Goal: Navigation & Orientation: Find specific page/section

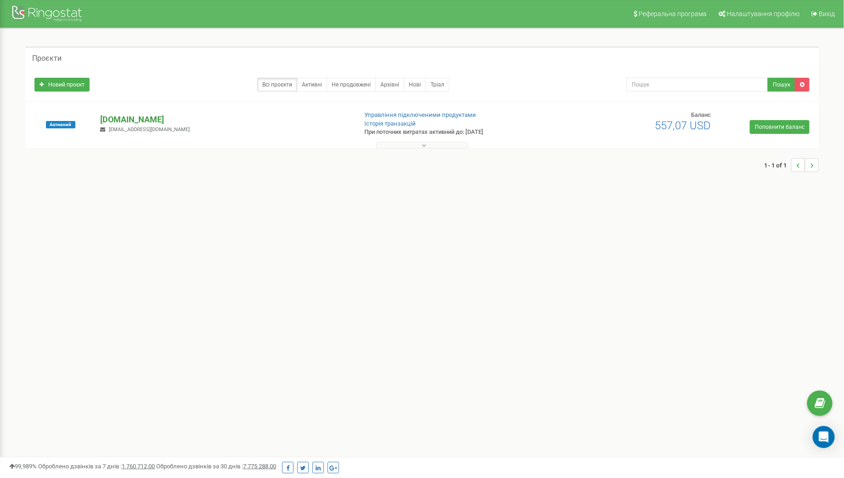
click at [127, 121] on p "[DOMAIN_NAME]" at bounding box center [224, 120] width 249 height 12
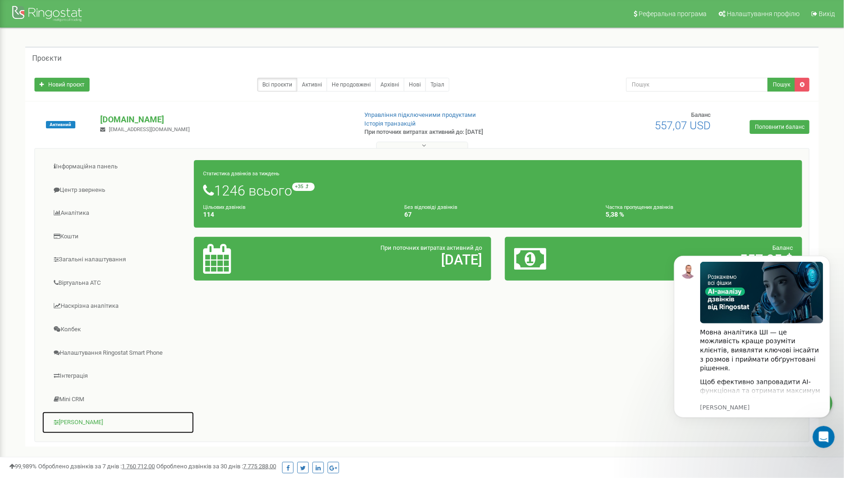
click at [83, 418] on link "[PERSON_NAME]" at bounding box center [118, 422] width 153 height 23
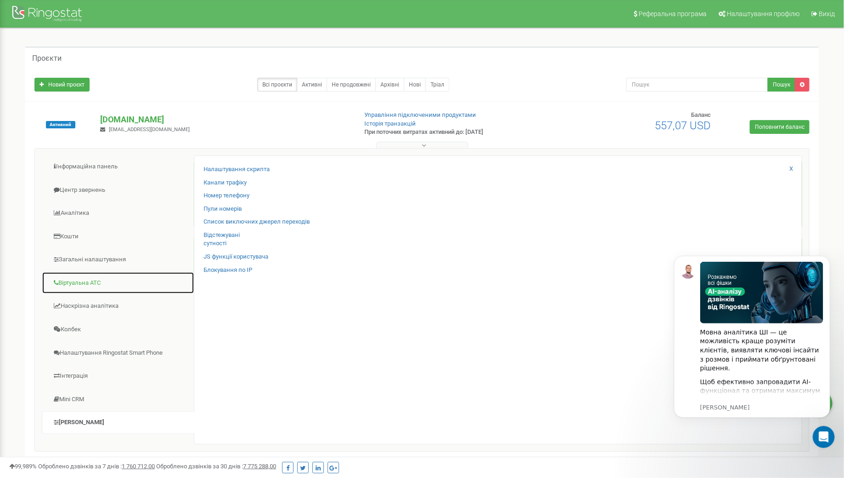
click at [98, 278] on link "Віртуальна АТС" at bounding box center [118, 283] width 153 height 23
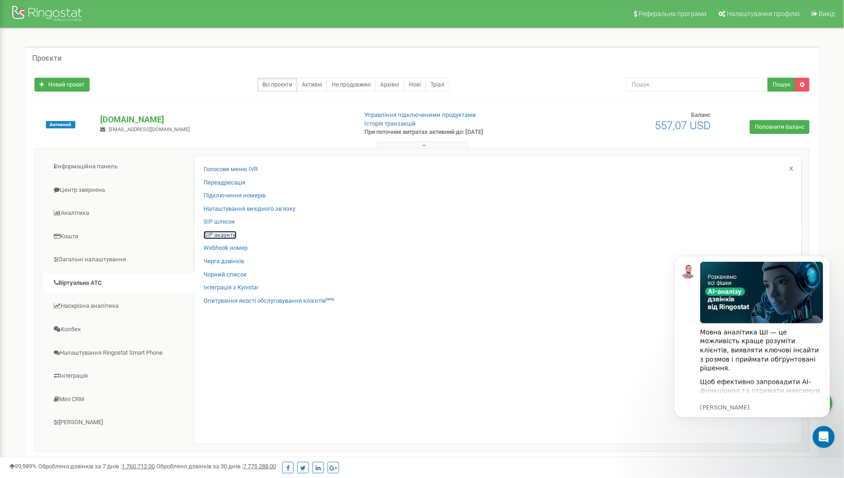
click at [226, 233] on link "SIP акаунти" at bounding box center [220, 235] width 33 height 9
